Goal: Task Accomplishment & Management: Use online tool/utility

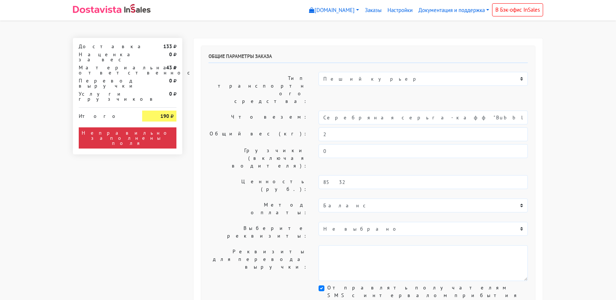
select select "11:00"
select select "21:00"
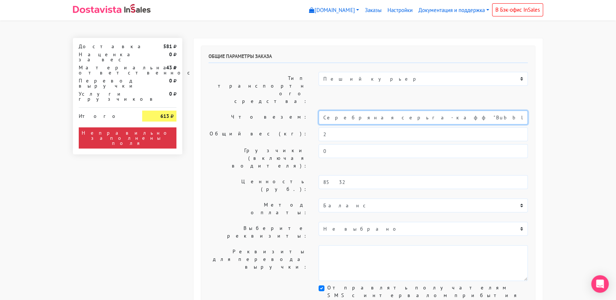
click at [380, 110] on input "Серебряная серьга-кафф "Bubble" как бублик" at bounding box center [423, 117] width 209 height 14
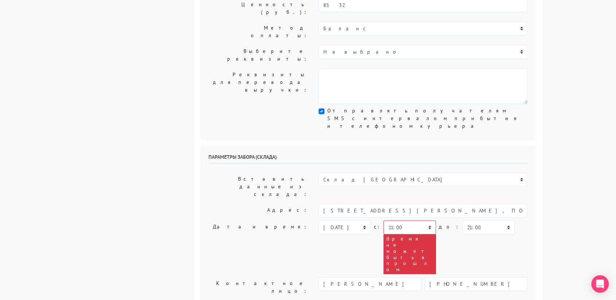
scroll to position [178, 0]
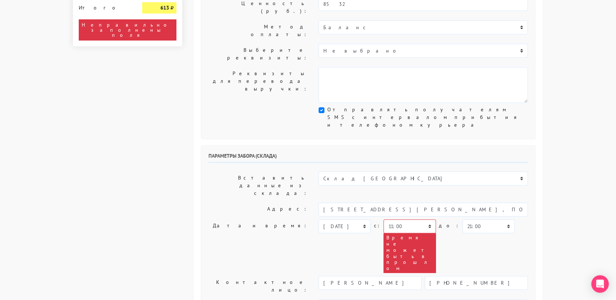
type input "украшения"
click at [376, 171] on select "Склад [GEOGRAPHIC_DATA] Склад [GEOGRAPHIC_DATA] [GEOGRAPHIC_DATA][PERSON_NAME] …" at bounding box center [423, 178] width 209 height 14
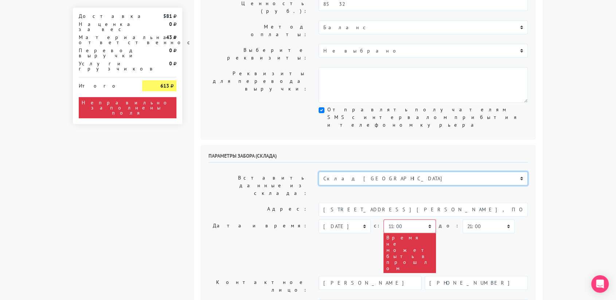
click at [366, 171] on select "Склад [GEOGRAPHIC_DATA] Склад [GEOGRAPHIC_DATA] [GEOGRAPHIC_DATA][PERSON_NAME] …" at bounding box center [423, 178] width 209 height 14
select select "1019"
click at [319, 171] on select "Склад [GEOGRAPHIC_DATA] Склад [GEOGRAPHIC_DATA] [GEOGRAPHIC_DATA][PERSON_NAME] …" at bounding box center [423, 178] width 209 height 14
type input "[STREET_ADDRESS][PERSON_NAME]"
type input "89251806702"
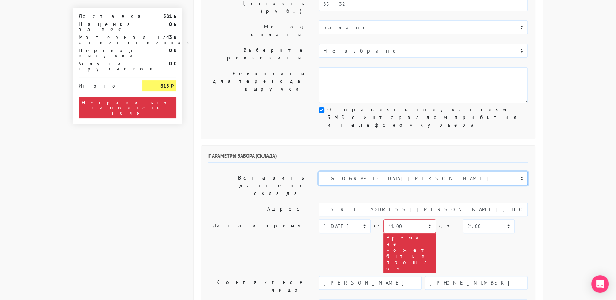
type textarea "Магазин серебряных украшений SBLESKOM (вход со стороны [GEOGRAPHIC_DATA])"
click at [412, 219] on select "00:00 00:30 01:00 01:30 02:00 02:30 03:00 03:30 04:00 04:30 05:00 05:30 06:00 0…" at bounding box center [410, 226] width 52 height 14
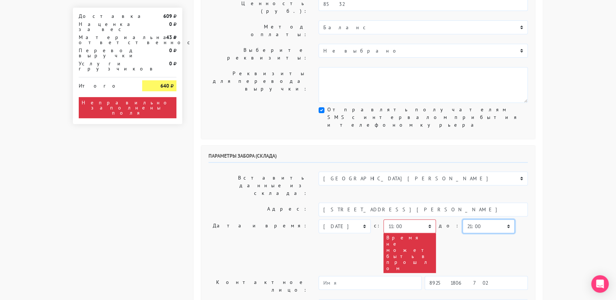
click at [483, 219] on select "00:00 00:30 01:00 01:30 02:00 02:30 03:00 03:30 04:00 04:30 05:00 05:30 06:00 0…" at bounding box center [489, 226] width 52 height 14
select select "11:30"
click at [463, 219] on select "00:00 00:30 01:00 01:30 02:00 02:30 03:00 03:30 04:00 04:30 05:00 05:30 06:00 0…" at bounding box center [489, 226] width 52 height 14
click at [412, 219] on select "00:00 00:30 01:00 01:30 02:00 02:30 03:00 03:30 04:00 04:30 05:00 05:30 06:00 0…" at bounding box center [410, 226] width 52 height 14
click at [112, 159] on div "Доставка 609 Наценка за вес 0 Материальная ответственность 43 Перевод выручки 0…" at bounding box center [127, 269] width 120 height 818
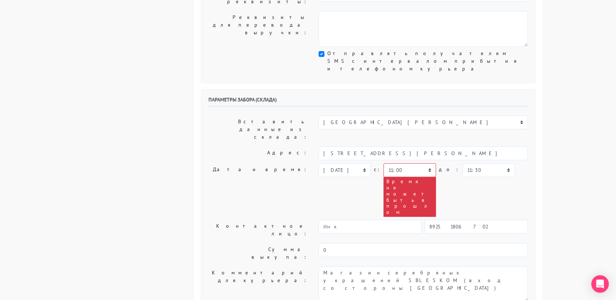
scroll to position [235, 0]
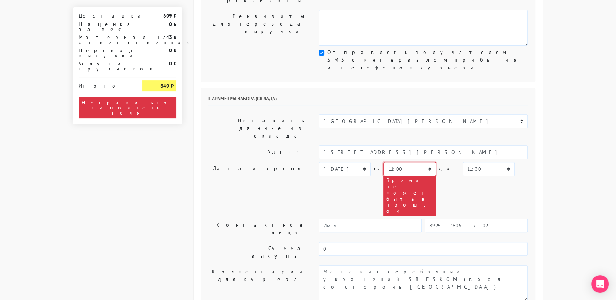
click at [428, 162] on select "00:00 00:30 01:00 01:30 02:00 02:30 03:00 03:30 04:00 04:30 05:00 05:30 06:00 0…" at bounding box center [410, 169] width 52 height 14
select select "12:30"
click at [384, 162] on select "00:00 00:30 01:00 01:30 02:00 02:30 03:00 03:30 04:00 04:30 05:00 05:30 06:00 0…" at bounding box center [410, 169] width 52 height 14
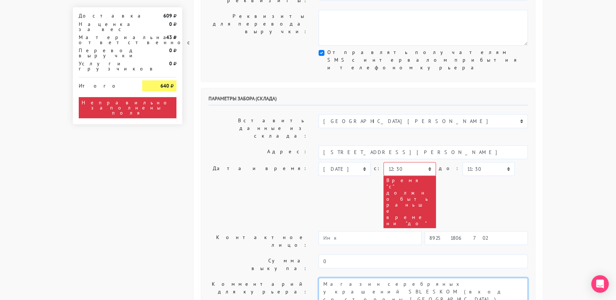
click at [390, 278] on textarea "Магазин серебряных украшений SBLESKOM (вход со стороны [GEOGRAPHIC_DATA])" at bounding box center [423, 296] width 209 height 36
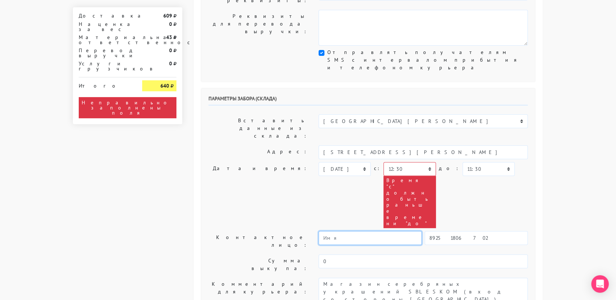
click at [328, 231] on input "text" at bounding box center [370, 238] width 103 height 14
click at [451, 162] on div "[DATE] [DATE] [DATE] [DATE] [DATE] [DATE] [DATE] [DATE] [DATE] [DATE] c:" at bounding box center [423, 195] width 209 height 66
click at [431, 162] on select "00:00 00:30 01:00 01:30 02:00 02:30 03:00 03:30 04:00 04:30 05:00 05:30 06:00 0…" at bounding box center [410, 169] width 52 height 14
click at [467, 162] on select "00:00 00:30 01:00 01:30 02:00 02:30 03:00 03:30 04:00 04:30 05:00 05:30 06:00 0…" at bounding box center [489, 169] width 52 height 14
select select "13:00"
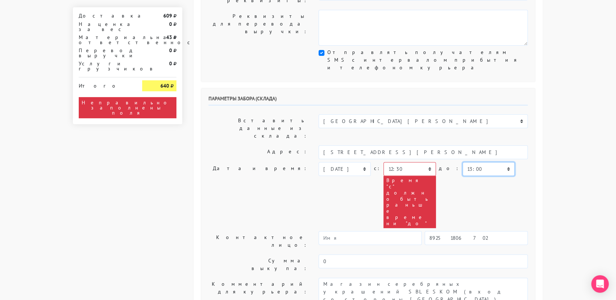
click at [463, 162] on select "00:00 00:30 01:00 01:30 02:00 02:30 03:00 03:30 04:00 04:30 05:00 05:30 06:00 0…" at bounding box center [489, 169] width 52 height 14
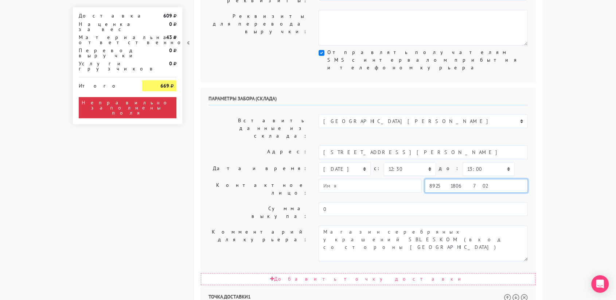
click at [472, 179] on input "89251806702" at bounding box center [476, 186] width 103 height 14
type input "9234448187"
type input "[PERSON_NAME]"
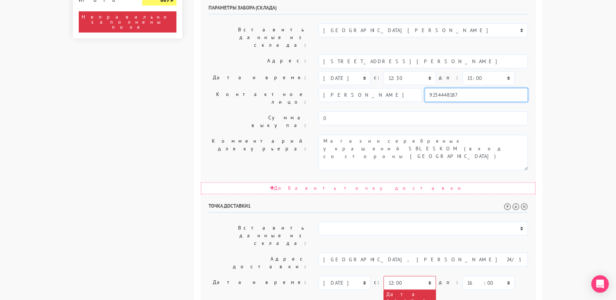
scroll to position [328, 0]
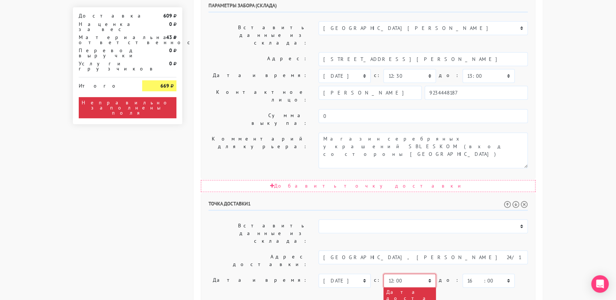
click at [425, 273] on select "00:00 00:30 01:00 01:30 02:00 02:30 03:00 03:30 04:00 04:30 05:00 05:30 06:00 0…" at bounding box center [410, 280] width 52 height 14
select select "13:00"
click at [384, 273] on select "00:00 00:30 01:00 01:30 02:00 02:30 03:00 03:30 04:00 04:30 05:00 05:30 06:00 0…" at bounding box center [410, 280] width 52 height 14
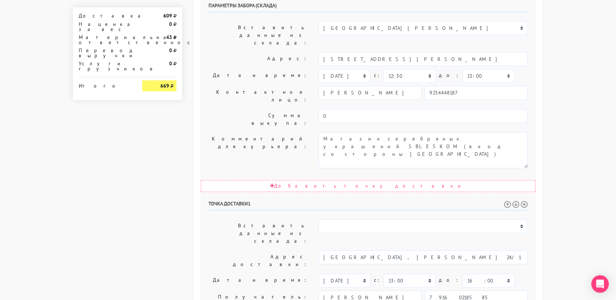
click at [510, 273] on div "[DATE] [DATE] [DATE] [DATE] [DATE] [DATE] [DATE] [DATE] [DATE] [DATE] [DATE] [D…" at bounding box center [423, 280] width 209 height 14
drag, startPoint x: 494, startPoint y: 210, endPoint x: 399, endPoint y: 195, distance: 97.1
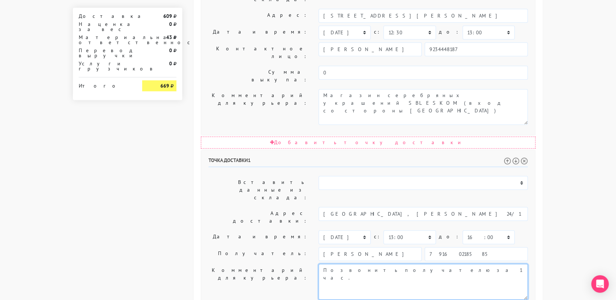
type textarea "Позвонить получателю за 1 час."
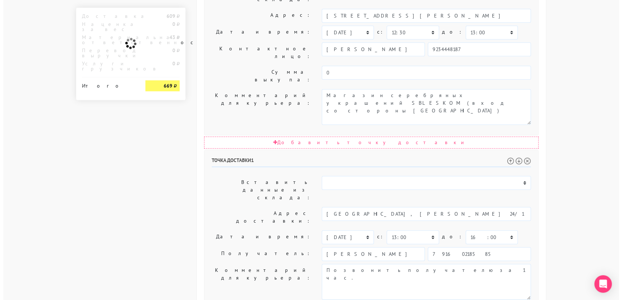
scroll to position [0, 0]
